Goal: Task Accomplishment & Management: Complete application form

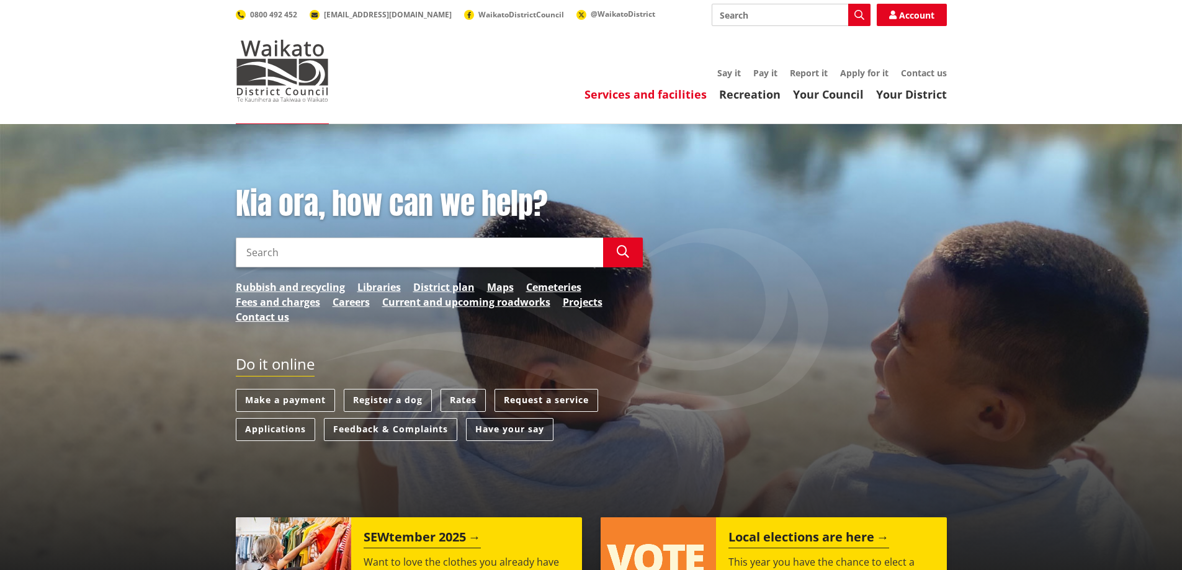
click at [652, 95] on link "Services and facilities" at bounding box center [645, 94] width 122 height 15
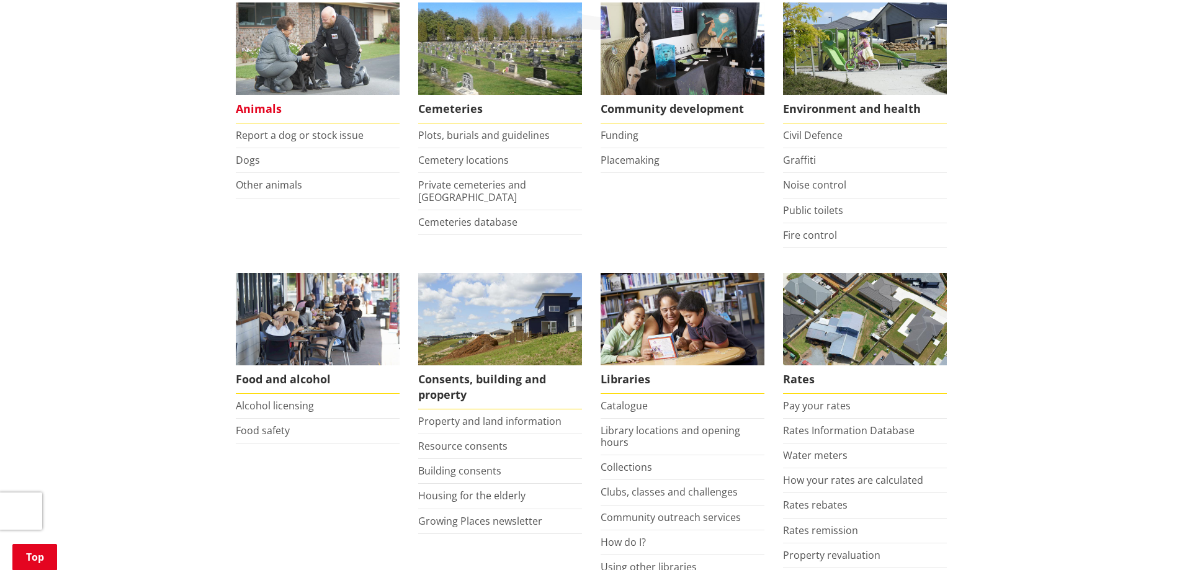
scroll to position [372, 0]
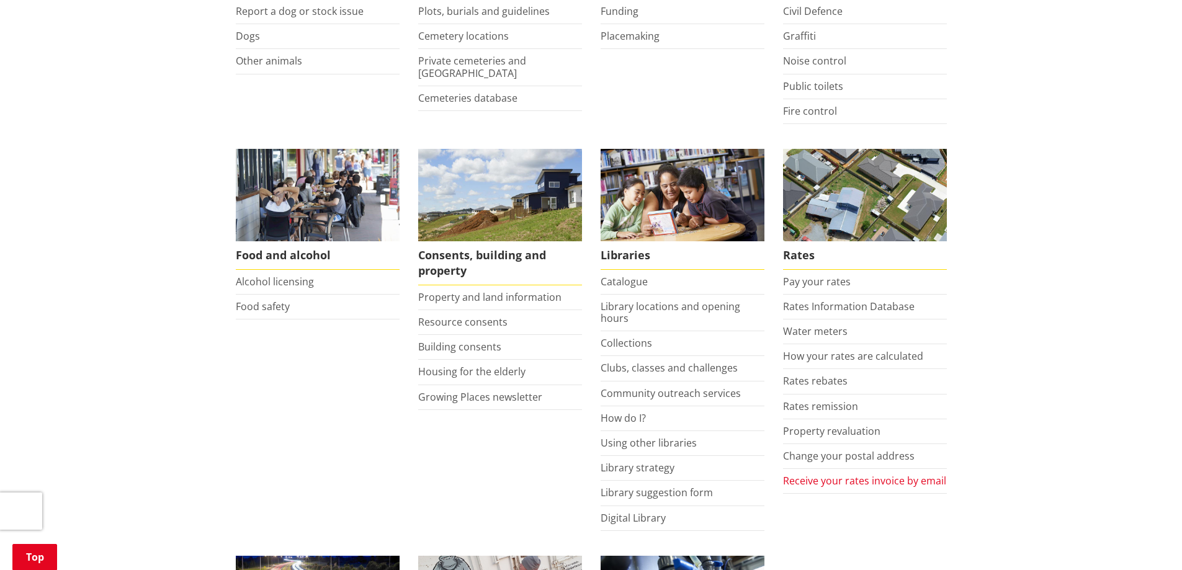
click at [841, 485] on link "Receive your rates invoice by email" at bounding box center [864, 481] width 163 height 14
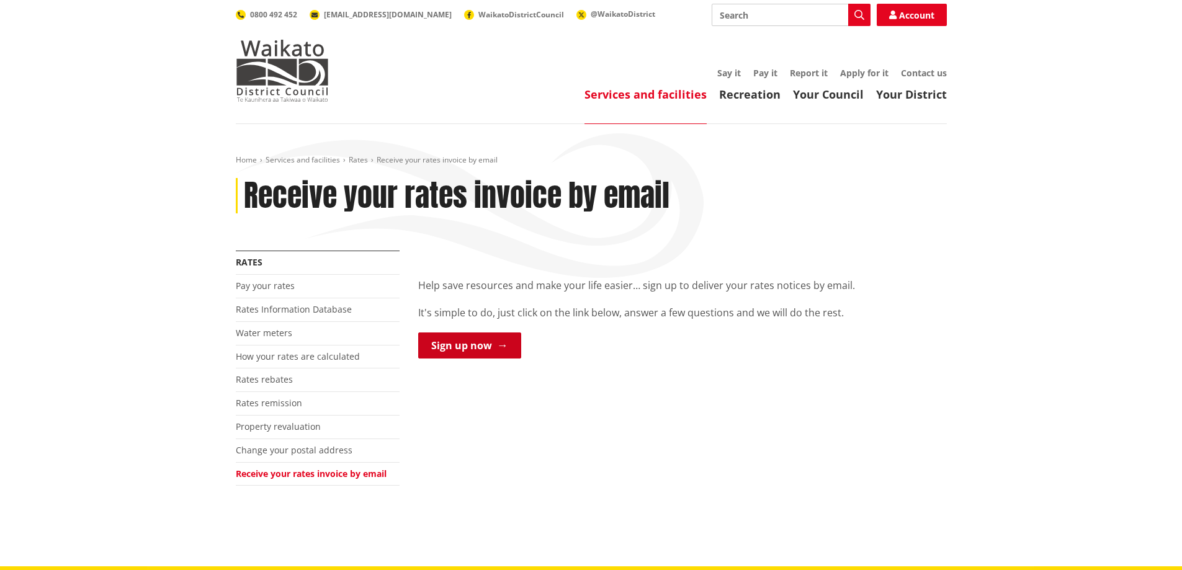
click at [436, 343] on link "Sign up now" at bounding box center [469, 346] width 103 height 26
